Goal: Transaction & Acquisition: Purchase product/service

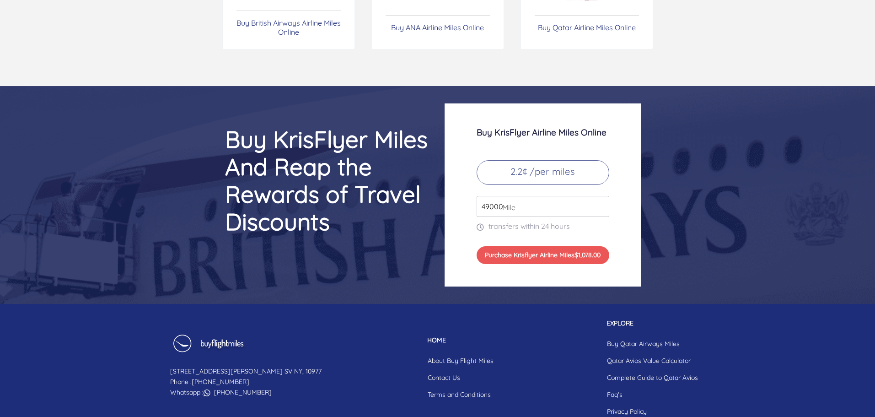
scroll to position [3795, 0]
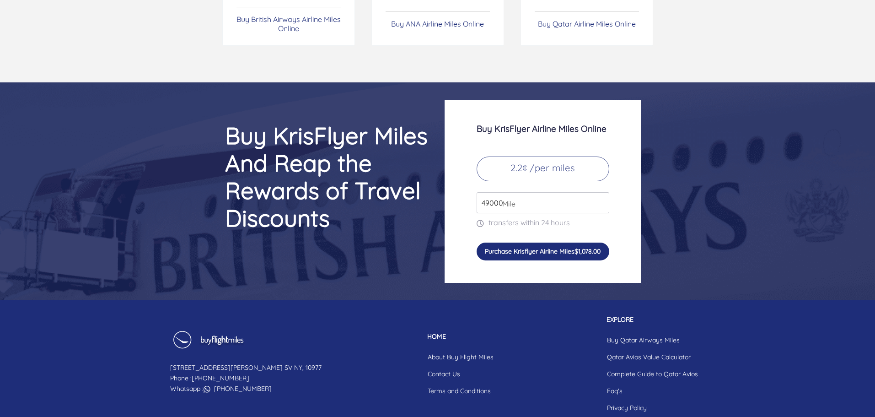
click at [546, 250] on button "Purchase Krisflyer Airline Miles $1,078.00" at bounding box center [543, 250] width 133 height 17
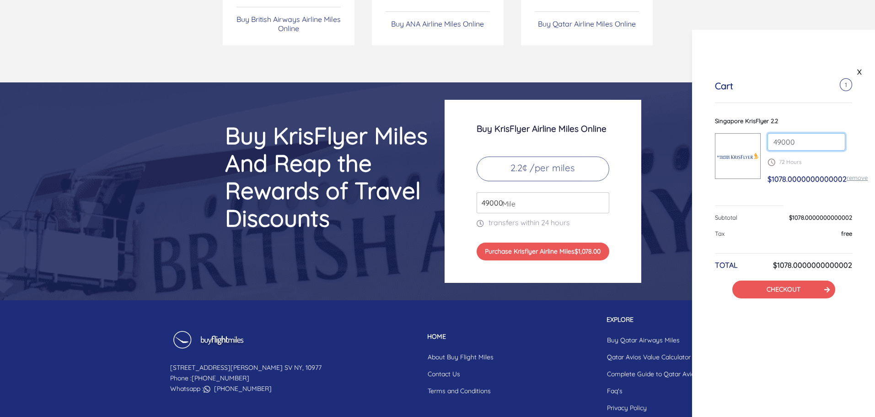
click at [836, 143] on input "49000" at bounding box center [806, 141] width 78 height 17
type input "80000"
click at [836, 136] on input "80000" at bounding box center [806, 141] width 78 height 17
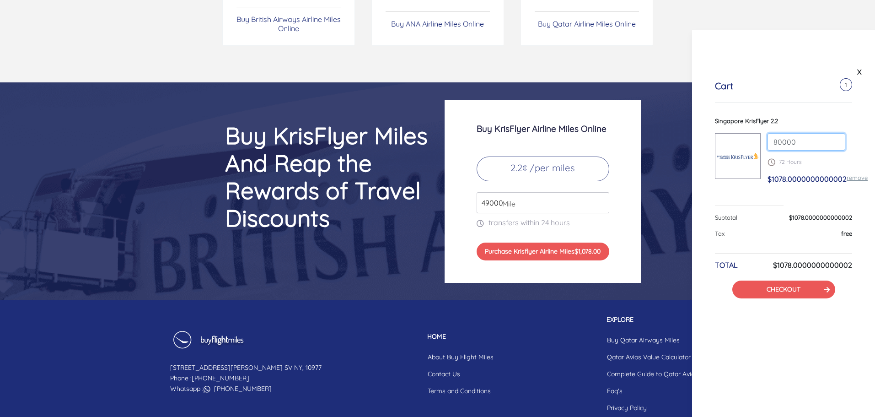
click at [797, 142] on input "80000" at bounding box center [806, 141] width 78 height 17
click at [778, 143] on input "80000" at bounding box center [806, 141] width 78 height 17
click at [853, 177] on link "remove" at bounding box center [857, 177] width 21 height 7
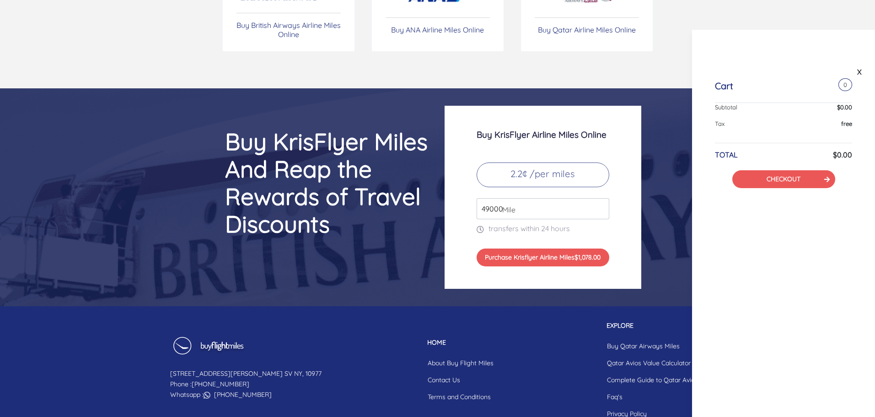
scroll to position [3790, 0]
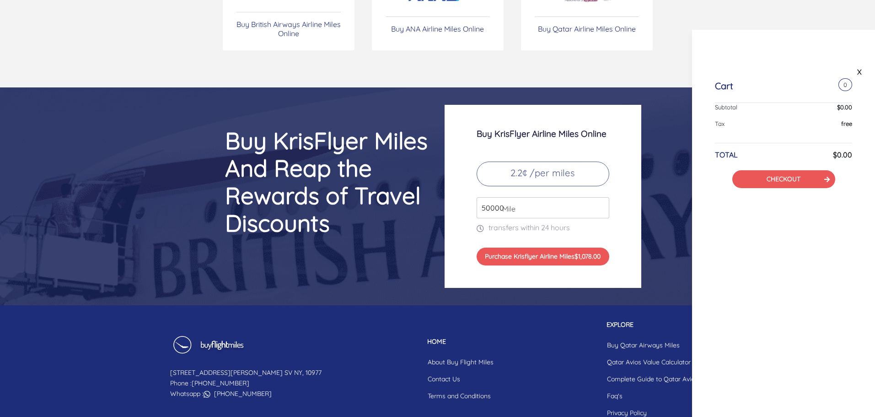
click at [601, 204] on input "50000" at bounding box center [543, 207] width 133 height 21
type input "49000"
click at [600, 210] on input "49000" at bounding box center [543, 207] width 133 height 21
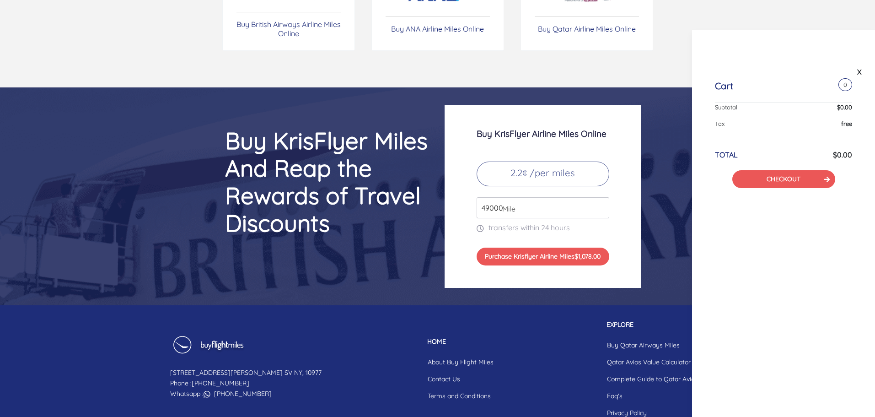
click at [526, 210] on input "49000" at bounding box center [543, 207] width 133 height 21
click at [539, 254] on button "Purchase Krisflyer Airline Miles $1,078.00" at bounding box center [543, 255] width 133 height 17
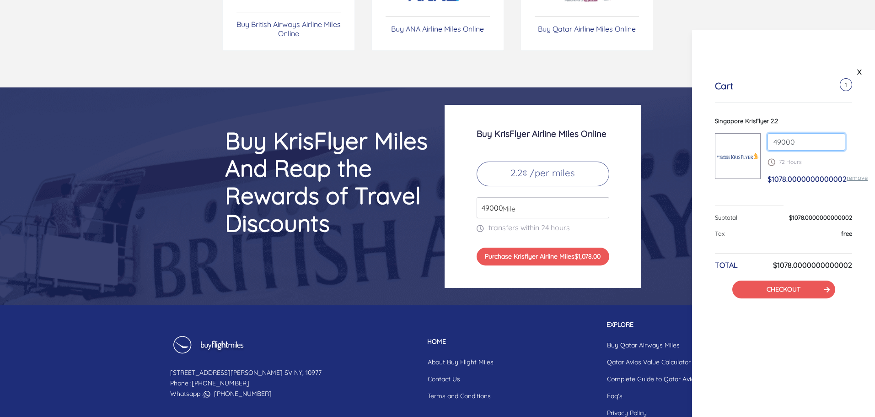
click at [797, 140] on input "49000" at bounding box center [806, 141] width 78 height 17
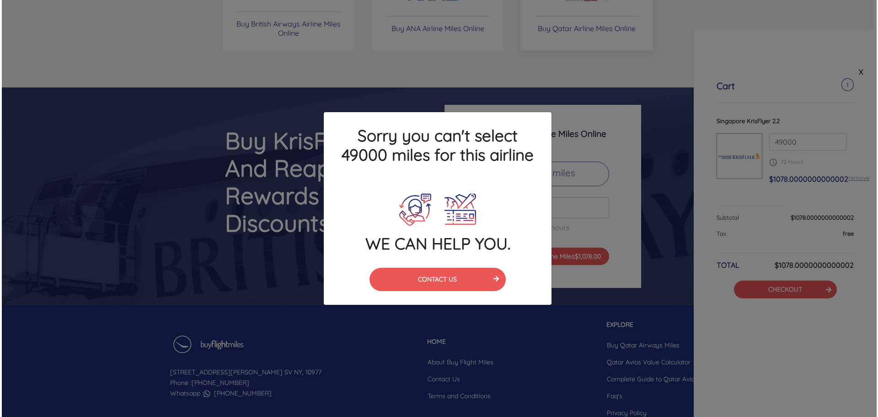
scroll to position [3791, 0]
